Goal: Task Accomplishment & Management: Manage account settings

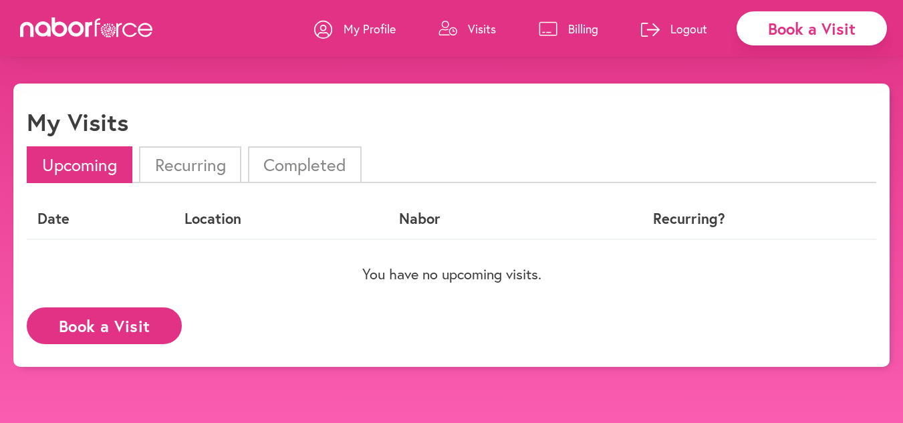
click at [576, 27] on p "Billing" at bounding box center [583, 29] width 30 height 16
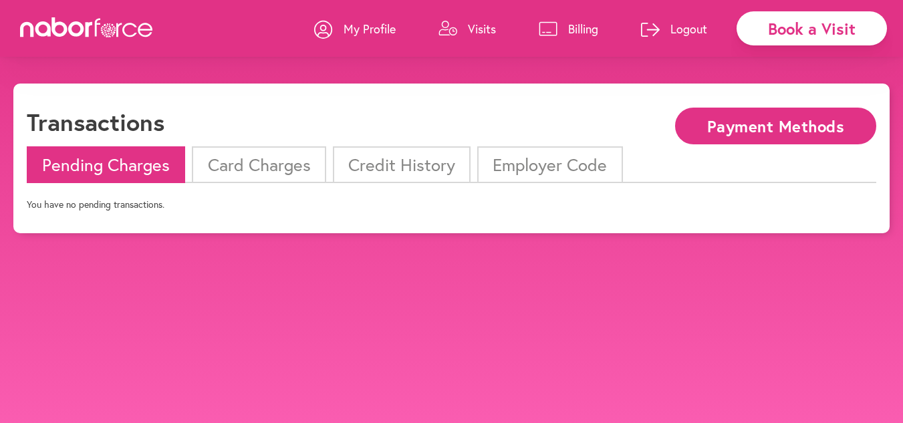
click at [272, 174] on li "Card Charges" at bounding box center [259, 164] width 134 height 37
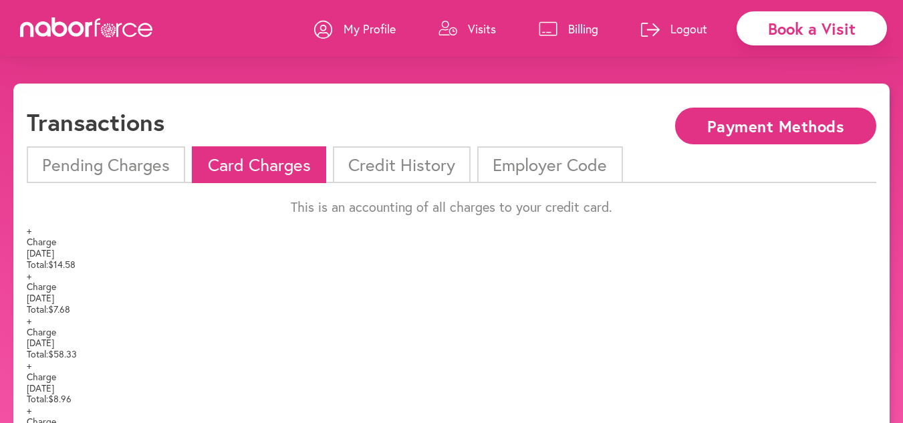
click at [357, 29] on p "My Profile" at bounding box center [369, 29] width 52 height 16
